Goal: Information Seeking & Learning: Check status

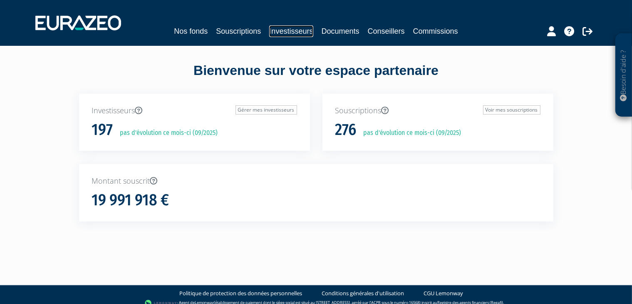
click at [277, 32] on link "Investisseurs" at bounding box center [291, 31] width 44 height 12
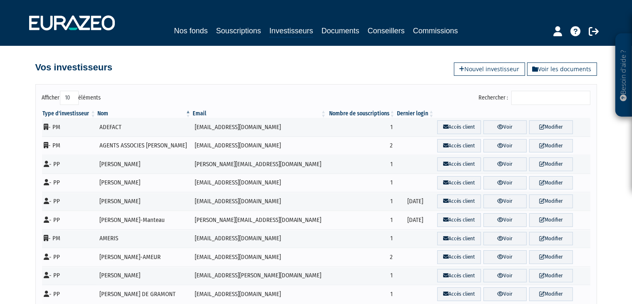
drag, startPoint x: 515, startPoint y: 108, endPoint x: 520, endPoint y: 105, distance: 5.8
click at [515, 108] on div "Type d'investisseur Nom Email Nombre de souscriptions Dernier login" at bounding box center [316, 206] width 561 height 199
click at [529, 99] on input "Rechercher :" at bounding box center [550, 98] width 79 height 14
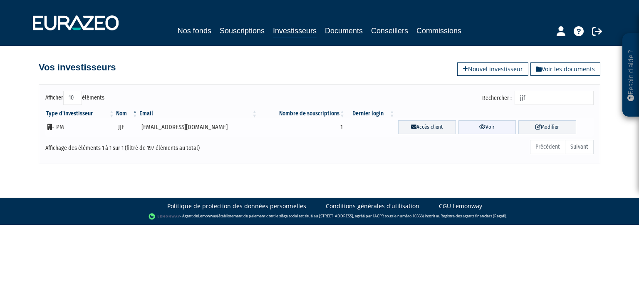
type input "jjf"
click at [471, 132] on link "Voir" at bounding box center [487, 127] width 58 height 14
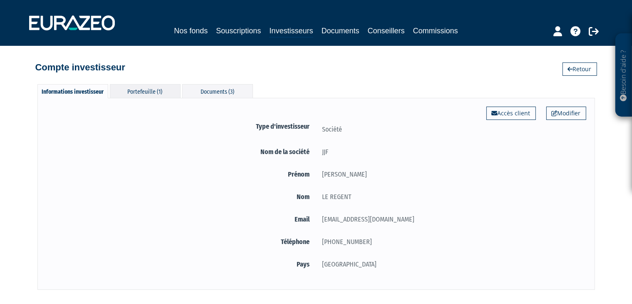
click at [140, 94] on div "Portefeuille (1)" at bounding box center [145, 91] width 71 height 14
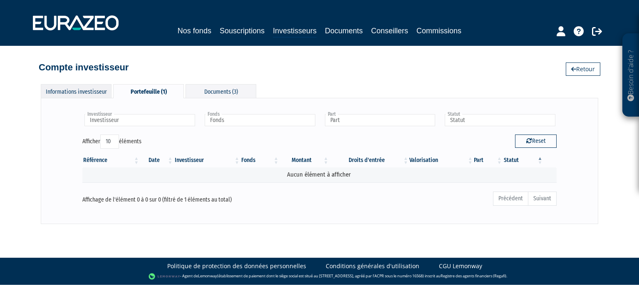
click at [97, 90] on div "Informations investisseur" at bounding box center [76, 91] width 71 height 14
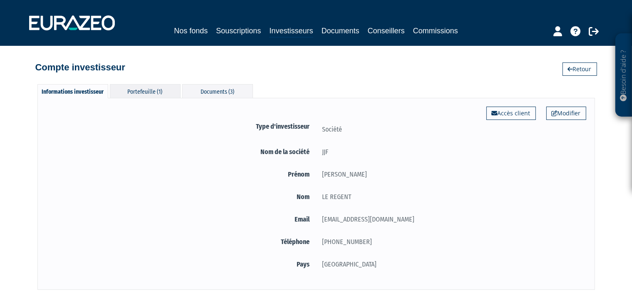
click at [161, 89] on div "Portefeuille (1)" at bounding box center [145, 91] width 71 height 14
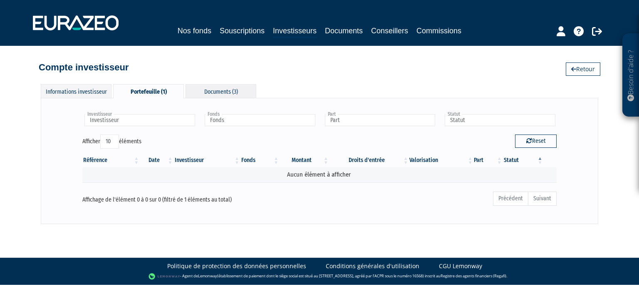
click at [225, 88] on div "Documents (3)" at bounding box center [221, 91] width 71 height 14
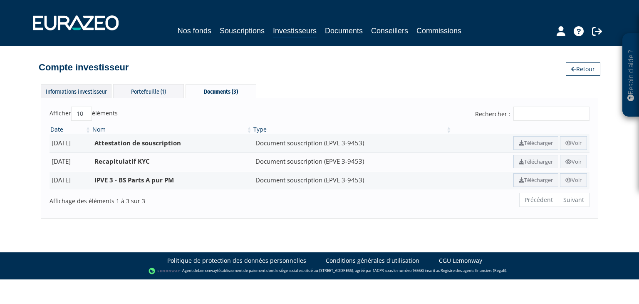
click at [89, 90] on div "Informations investisseur" at bounding box center [76, 91] width 71 height 14
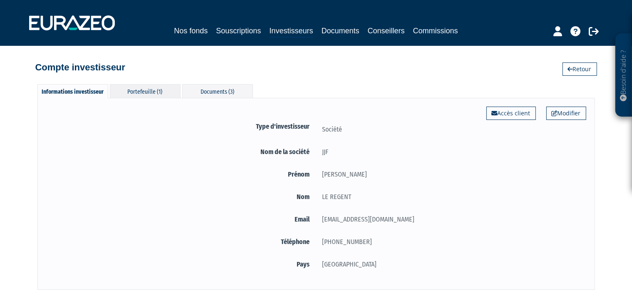
click at [142, 92] on div "Portefeuille (1)" at bounding box center [145, 91] width 71 height 14
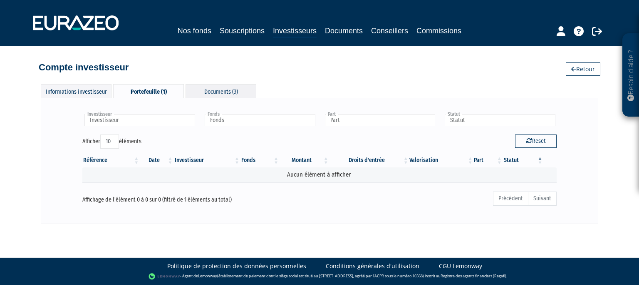
click at [240, 96] on div "Documents (3)" at bounding box center [221, 91] width 71 height 14
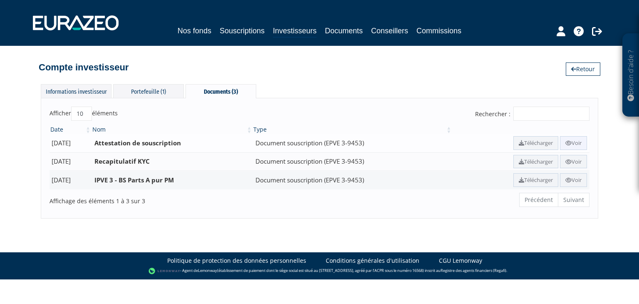
click at [575, 143] on link "Voir" at bounding box center [573, 143] width 27 height 14
